Goal: Information Seeking & Learning: Check status

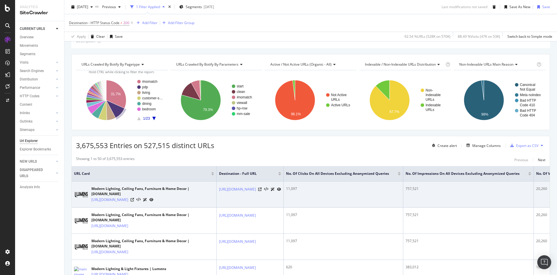
scroll to position [29, 0]
click at [262, 191] on icon at bounding box center [259, 189] width 3 height 3
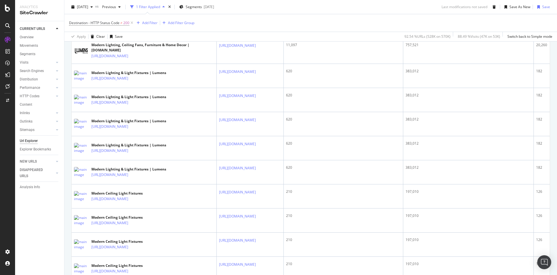
scroll to position [232, 0]
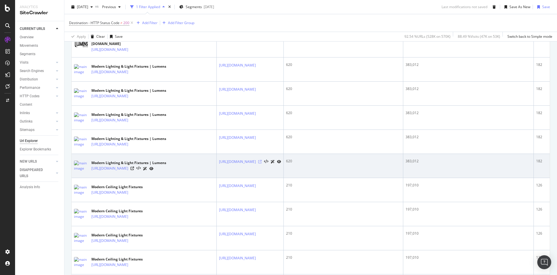
click at [262, 160] on icon at bounding box center [259, 161] width 3 height 3
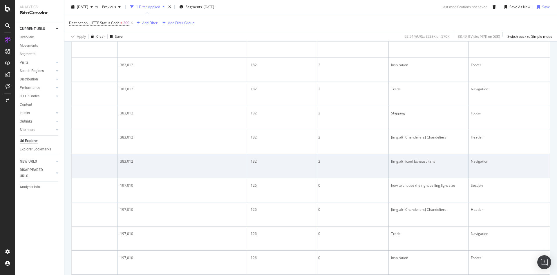
scroll to position [0, 0]
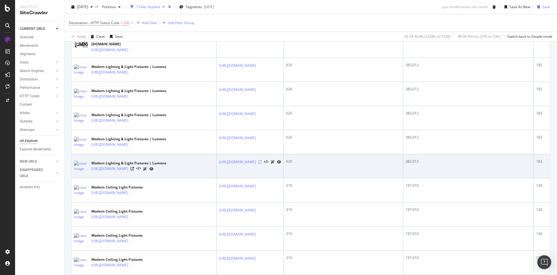
click at [262, 160] on icon at bounding box center [259, 161] width 3 height 3
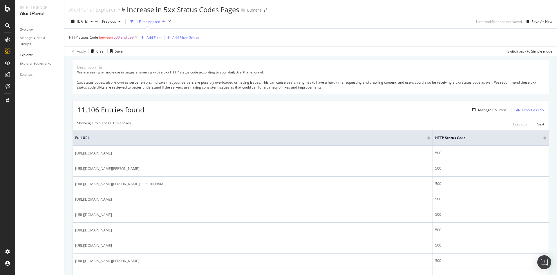
scroll to position [674, 0]
